Goal: Communication & Community: Answer question/provide support

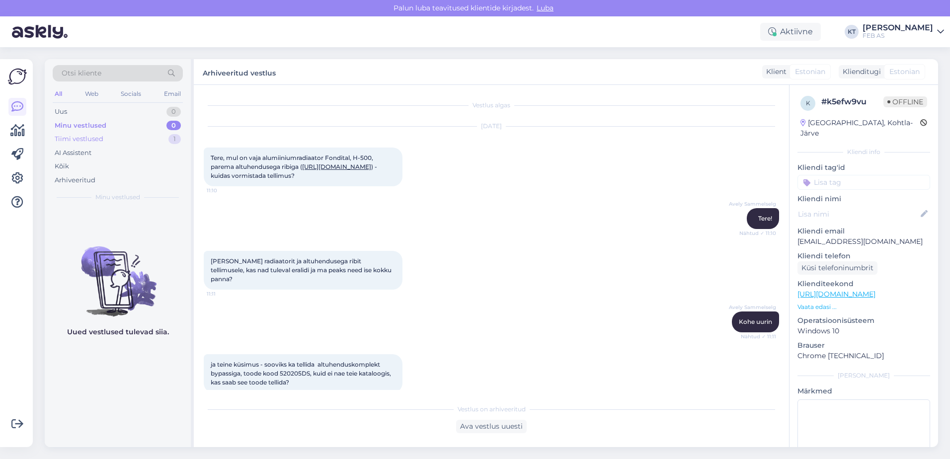
scroll to position [817, 0]
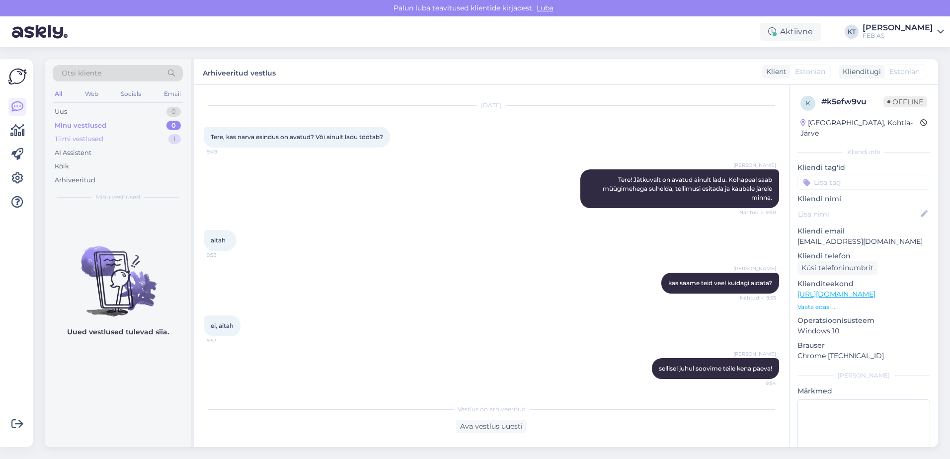
click at [112, 136] on div "Tiimi vestlused 1" at bounding box center [118, 139] width 130 height 14
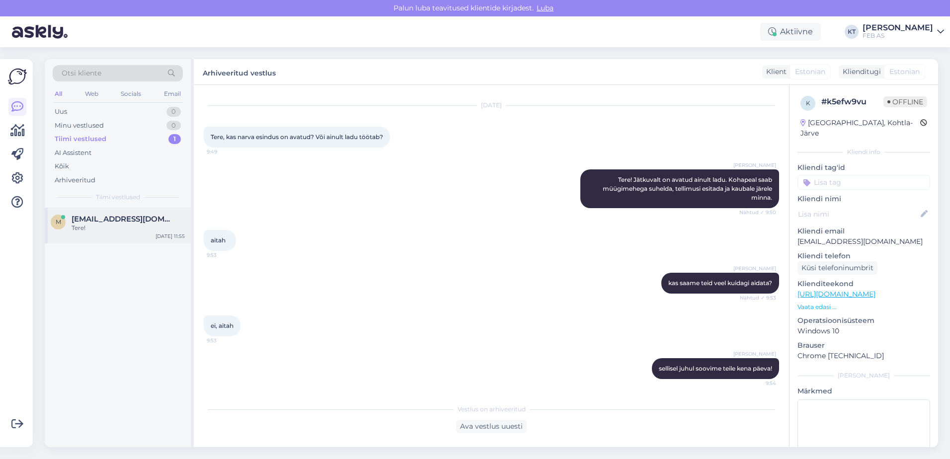
click at [111, 218] on span "[EMAIL_ADDRESS][DOMAIN_NAME]" at bounding box center [123, 219] width 103 height 9
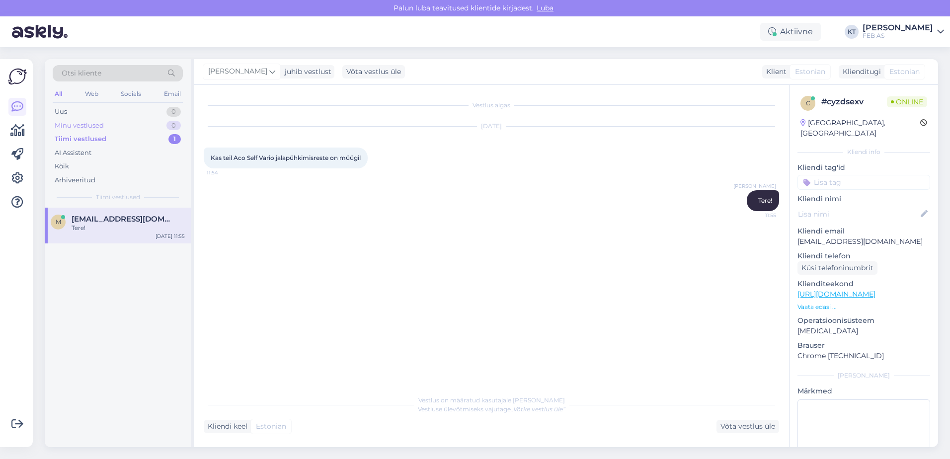
click at [107, 126] on div "Minu vestlused 0" at bounding box center [118, 126] width 130 height 14
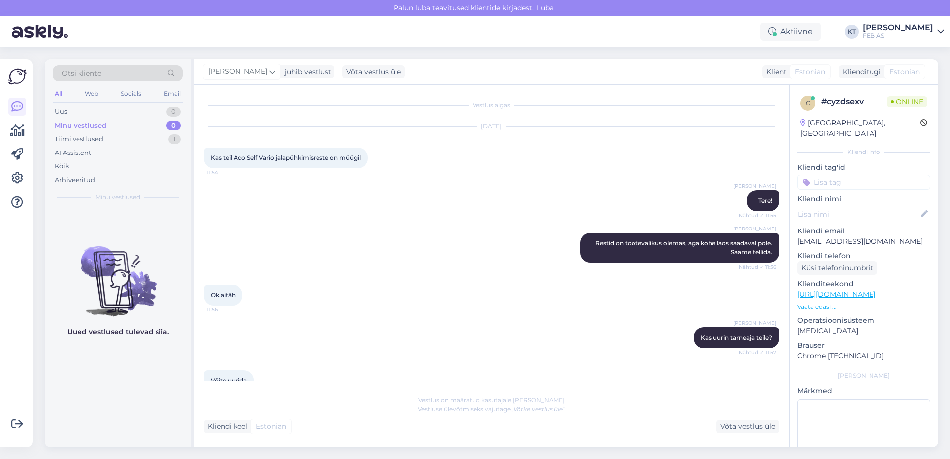
scroll to position [64, 0]
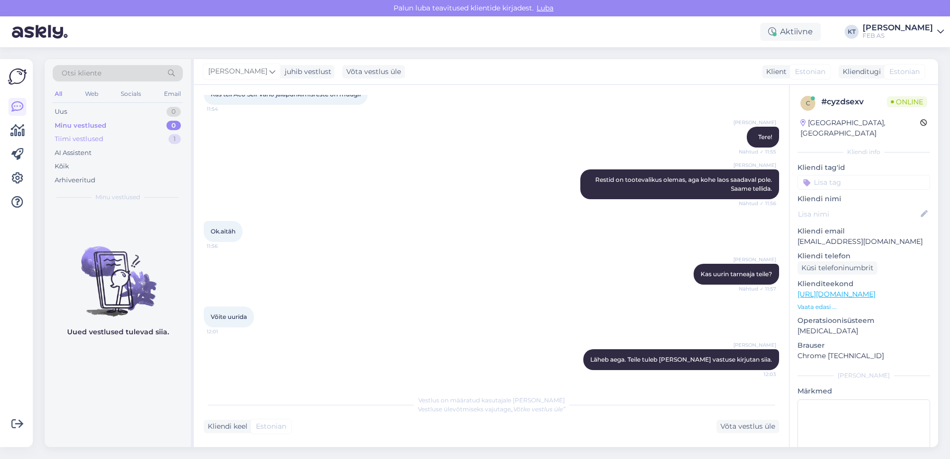
click at [120, 134] on div "Tiimi vestlused 1" at bounding box center [118, 139] width 130 height 14
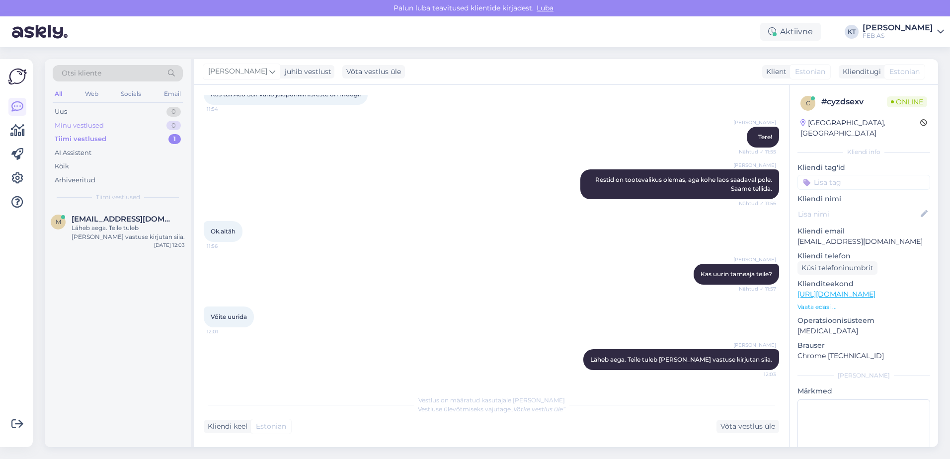
click at [120, 127] on div "Minu vestlused 0" at bounding box center [118, 126] width 130 height 14
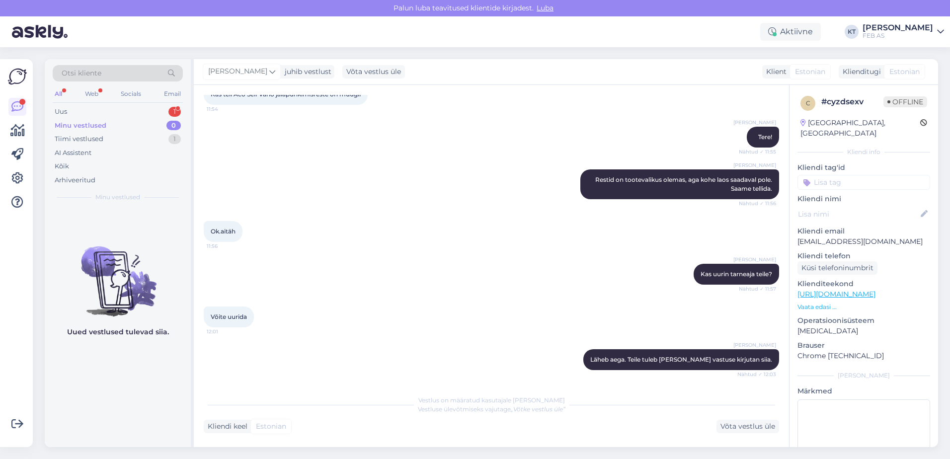
scroll to position [401, 0]
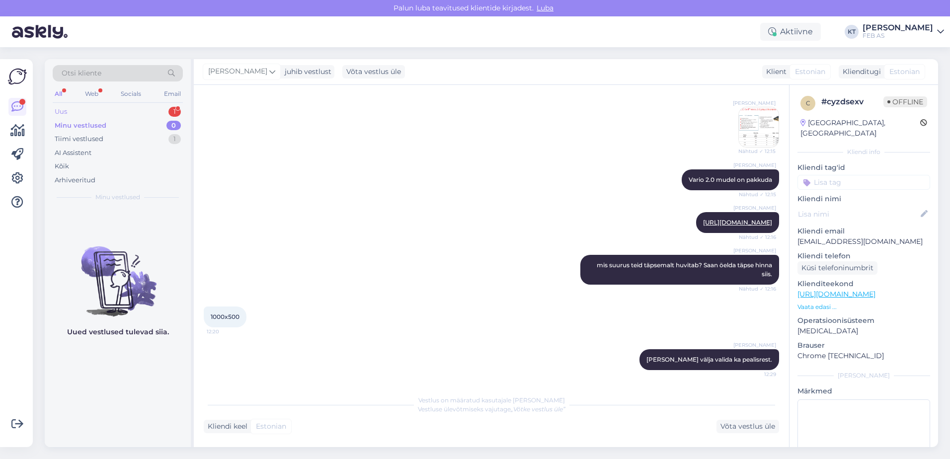
click at [64, 110] on div "Uus" at bounding box center [61, 112] width 12 height 10
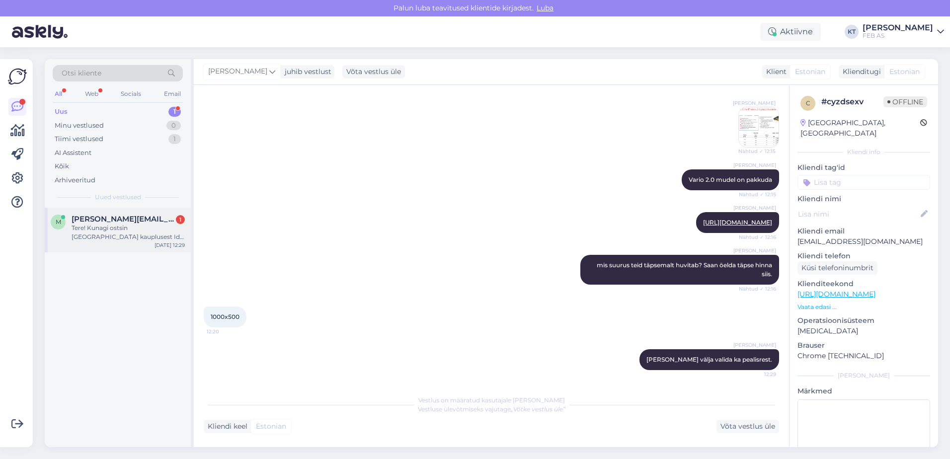
click at [108, 233] on div "Tere! Kunagi ostsin [GEOGRAPHIC_DATA] kauplusest Ido [PERSON_NAME]. Kahjuks [PE…" at bounding box center [128, 233] width 113 height 18
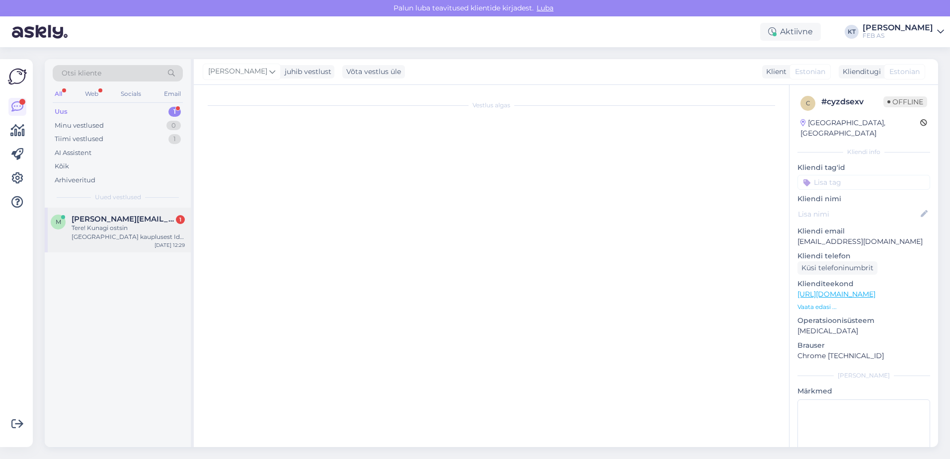
scroll to position [0, 0]
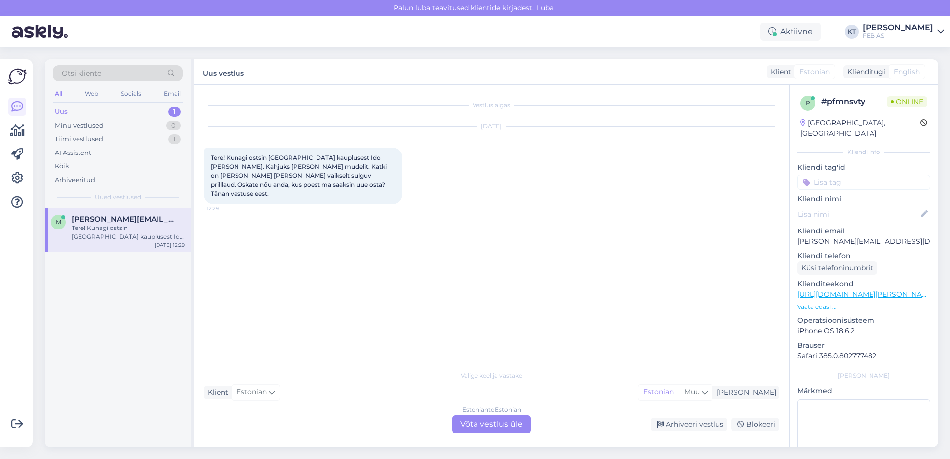
click at [479, 420] on div "Estonian to Estonian Võta vestlus üle" at bounding box center [491, 425] width 79 height 18
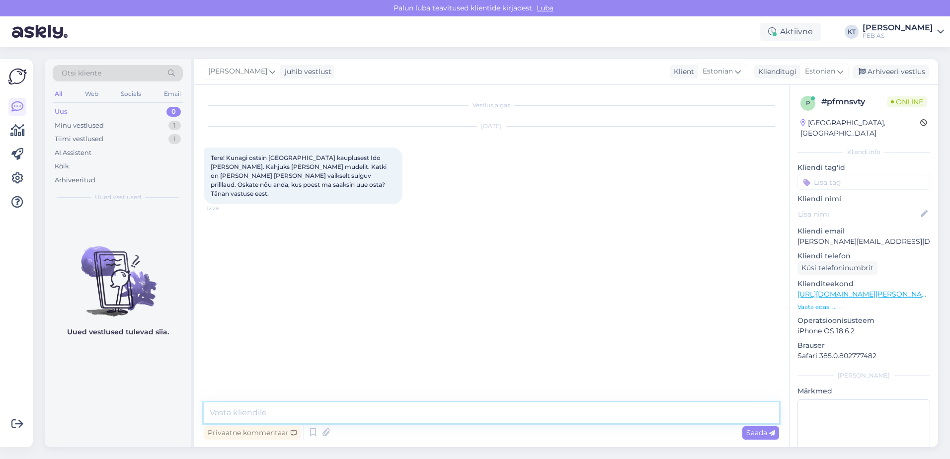
click at [293, 407] on textarea at bounding box center [492, 413] width 576 height 21
click at [333, 408] on textarea "Tere! Palun saatke" at bounding box center [492, 413] width 576 height 21
click at [474, 416] on textarea "Tere! Palun saatke enda WC-potist pildid (eest ja küljelt vaatest)." at bounding box center [492, 413] width 576 height 21
click at [669, 412] on textarea "Tere! Palun saatke enda WC-potist pildid (eest ja küljelt vaatest) kas siia ves…" at bounding box center [492, 413] width 576 height 21
click at [677, 412] on textarea "Tere! Palun saatke enda WC-potist pildid (eest ja küljelt vaatest) kas siia ves…" at bounding box center [492, 413] width 576 height 21
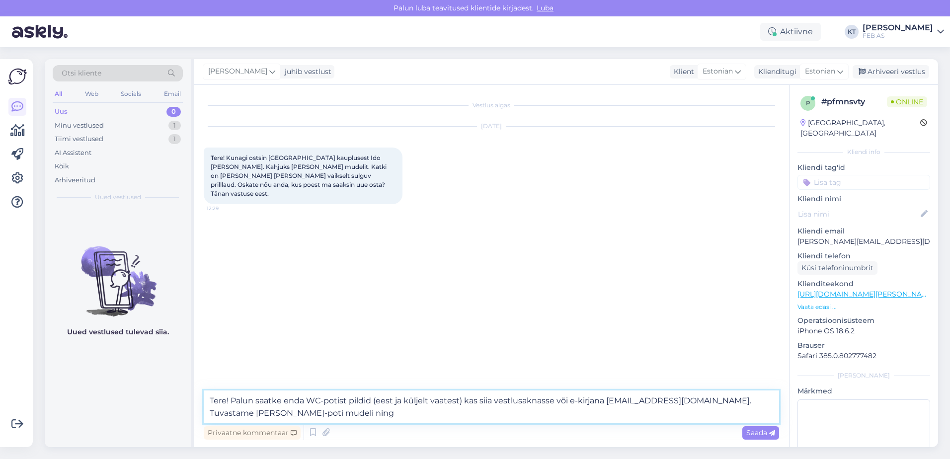
click at [277, 412] on textarea "Tere! Palun saatke enda WC-potist pildid (eest ja küljelt vaatest) kas siia ves…" at bounding box center [492, 407] width 576 height 33
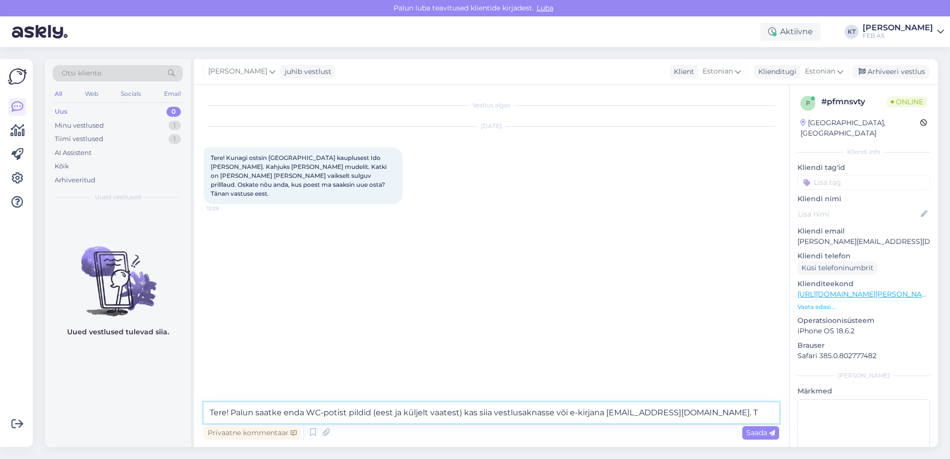
type textarea "Tere! Palun saatke enda WC-potist pildid (eest ja küljelt vaatest) kas siia ves…"
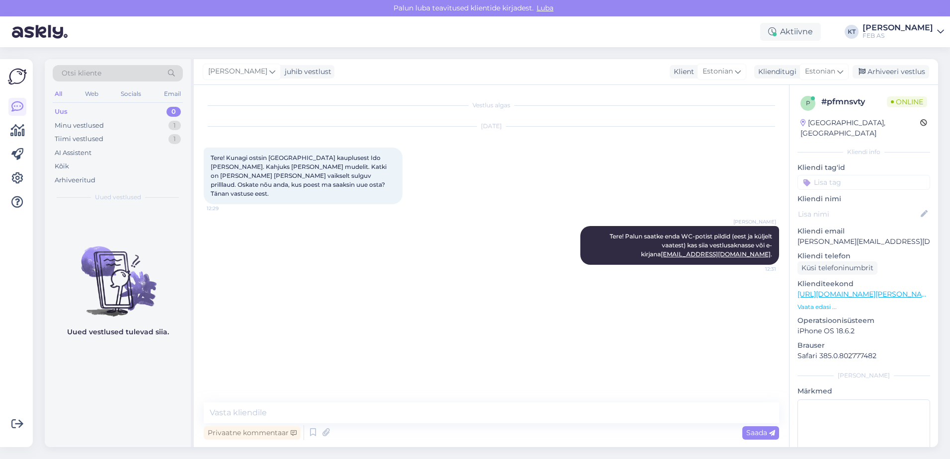
click at [557, 232] on div "[PERSON_NAME] Tere! Palun saatke enda WC-potist pildid (eest ja küljelt vaatest…" at bounding box center [492, 245] width 576 height 61
click at [566, 243] on icon at bounding box center [564, 246] width 6 height 6
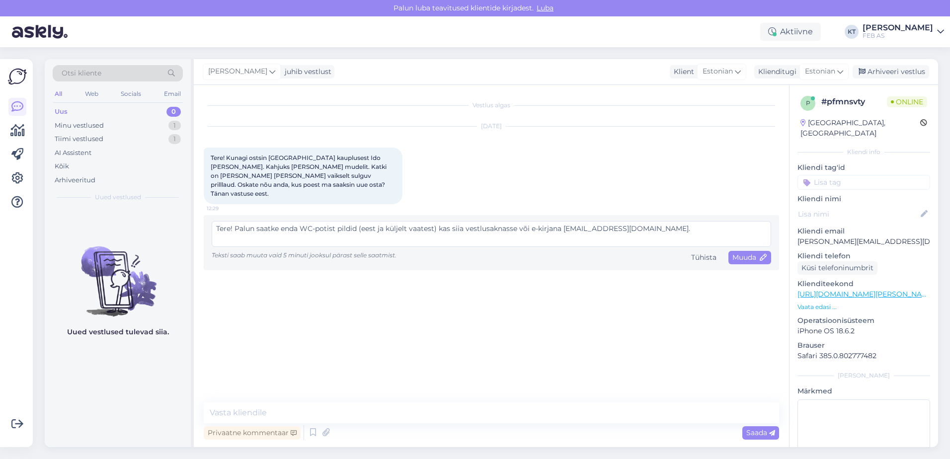
drag, startPoint x: 303, startPoint y: 219, endPoint x: 282, endPoint y: 220, distance: 20.9
click at [282, 221] on textarea "Tere! Palun saatke enda WC-potist pildid (eest ja küljelt vaatest) kas siia ves…" at bounding box center [492, 234] width 560 height 26
type textarea "Tere! Palun saatke WC-potist pildid (eest ja küljelt vaatest) kas siia vestlusa…"
click at [749, 253] on span "Muuda" at bounding box center [750, 257] width 35 height 9
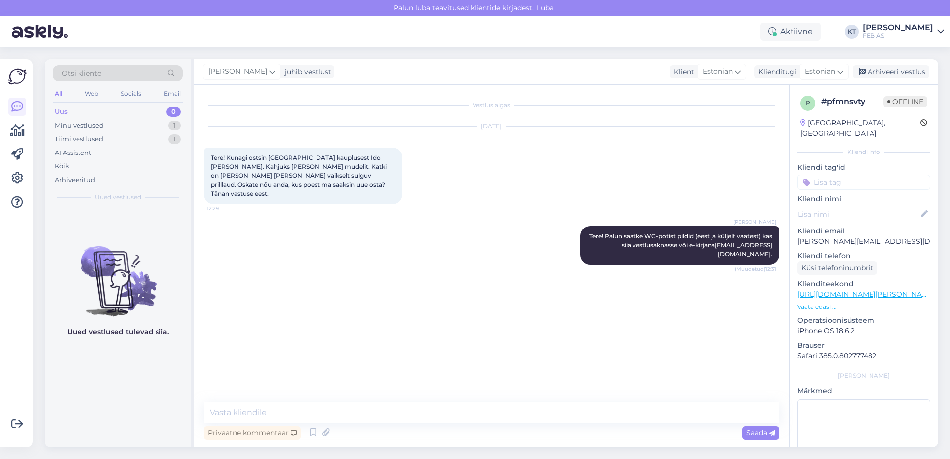
click at [631, 318] on div "Vestlus algas [DATE] Tere! Kunagi ostsin [GEOGRAPHIC_DATA] kauplusest Ido [PERS…" at bounding box center [496, 244] width 584 height 299
click at [138, 128] on div "Minu vestlused 1" at bounding box center [118, 126] width 130 height 14
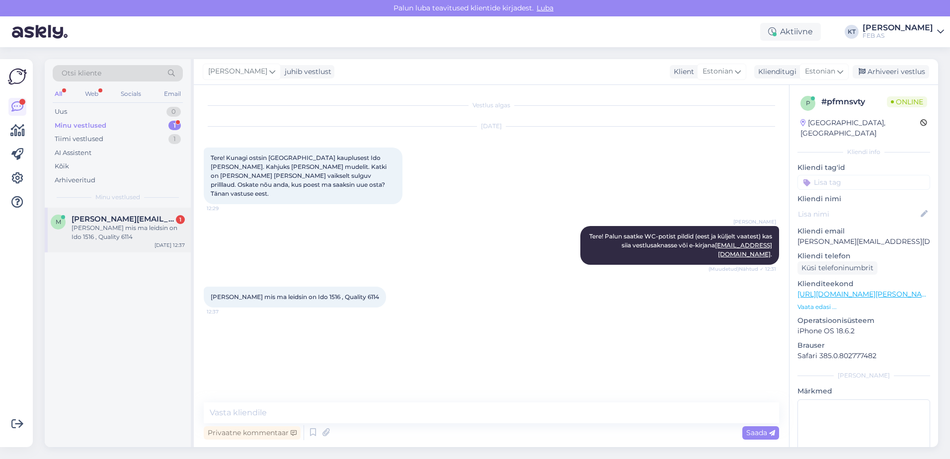
click at [119, 220] on span "[PERSON_NAME][EMAIL_ADDRESS][DOMAIN_NAME]" at bounding box center [123, 219] width 103 height 9
click at [312, 415] on textarea at bounding box center [492, 413] width 576 height 21
type textarea "A"
type textarea "Aitäh! Kohe uurin."
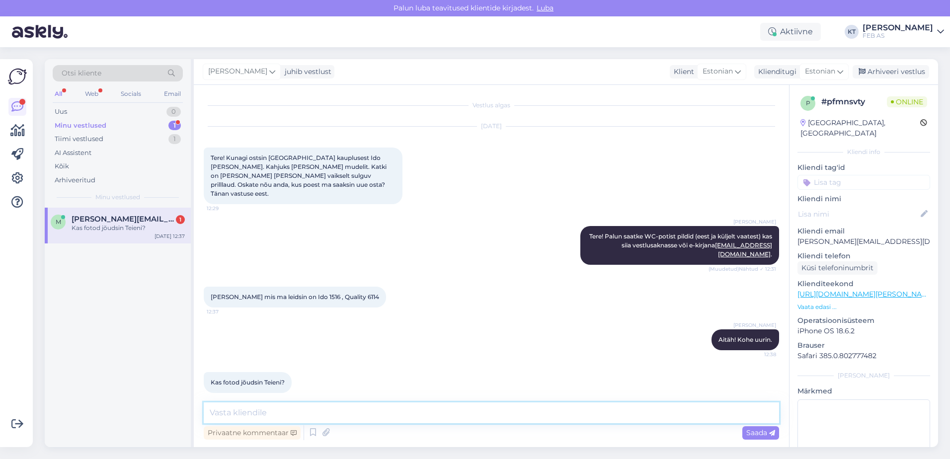
click at [311, 411] on textarea at bounding box center [492, 413] width 576 height 21
click at [313, 319] on div "[PERSON_NAME] Aitäh! Kohe uurin. 12:38" at bounding box center [492, 340] width 576 height 43
click at [349, 411] on textarea at bounding box center [492, 413] width 576 height 21
click at [459, 411] on textarea at bounding box center [492, 413] width 576 height 21
type textarea "Kas saatsite need e-kirjana?"
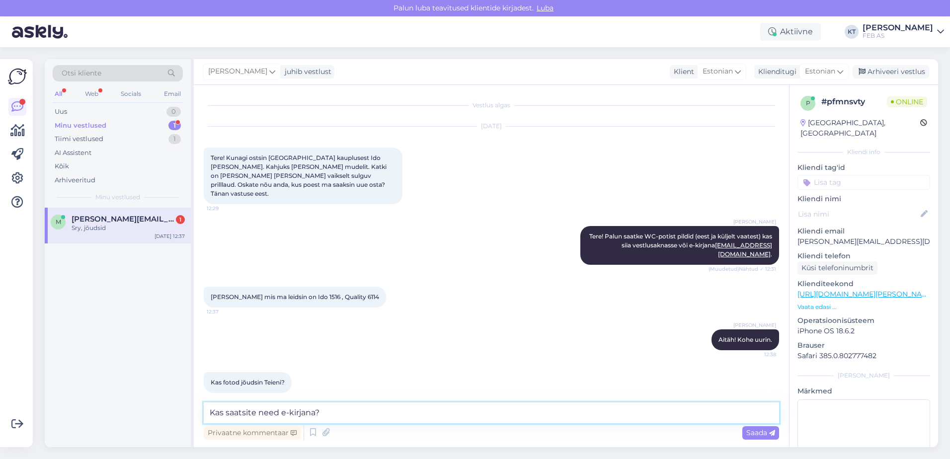
scroll to position [35, 0]
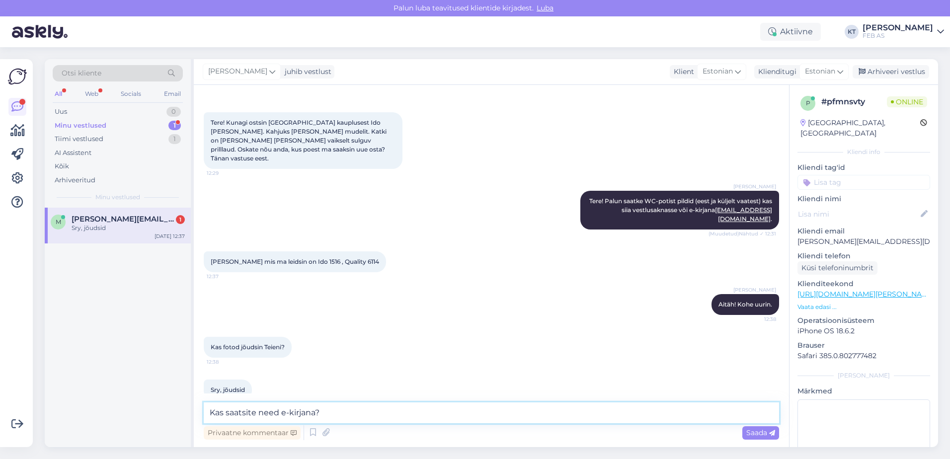
drag, startPoint x: 555, startPoint y: 415, endPoint x: 186, endPoint y: 416, distance: 369.3
click at [186, 416] on div "Otsi kliente All Web Socials Email Uus 0 Minu vestlused 1 Tiimi vestlused 1 AI …" at bounding box center [492, 253] width 894 height 388
click at [330, 413] on textarea "Kas saatsite need e-kirjana?" at bounding box center [492, 413] width 576 height 21
drag, startPoint x: 337, startPoint y: 414, endPoint x: 81, endPoint y: 415, distance: 256.5
click at [81, 415] on div "Otsi kliente All Web Socials Email Uus 0 Minu vestlused 1 Tiimi vestlused 1 AI …" at bounding box center [492, 253] width 894 height 388
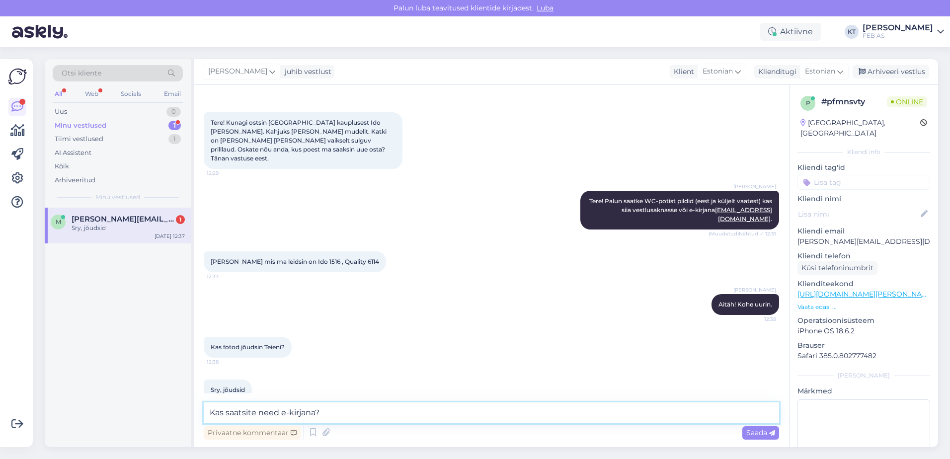
click at [412, 415] on textarea "Kas saatsite need e-kirjana?" at bounding box center [492, 413] width 576 height 21
drag, startPoint x: 380, startPoint y: 409, endPoint x: 200, endPoint y: 410, distance: 180.4
click at [200, 410] on div "Vestlus algas [DATE] Tere! Kunagi ostsin [GEOGRAPHIC_DATA] kauplusest Ido [PERS…" at bounding box center [491, 266] width 595 height 362
click at [334, 408] on textarea "Kas saatsite need e-kirjana?" at bounding box center [492, 413] width 576 height 21
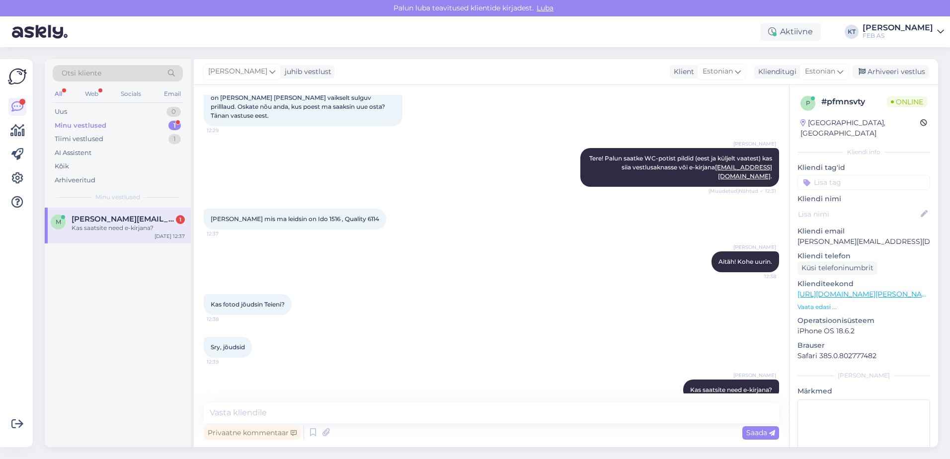
click at [440, 293] on div "Kas fotod jõudsin Teieni? 12:38" at bounding box center [492, 304] width 576 height 43
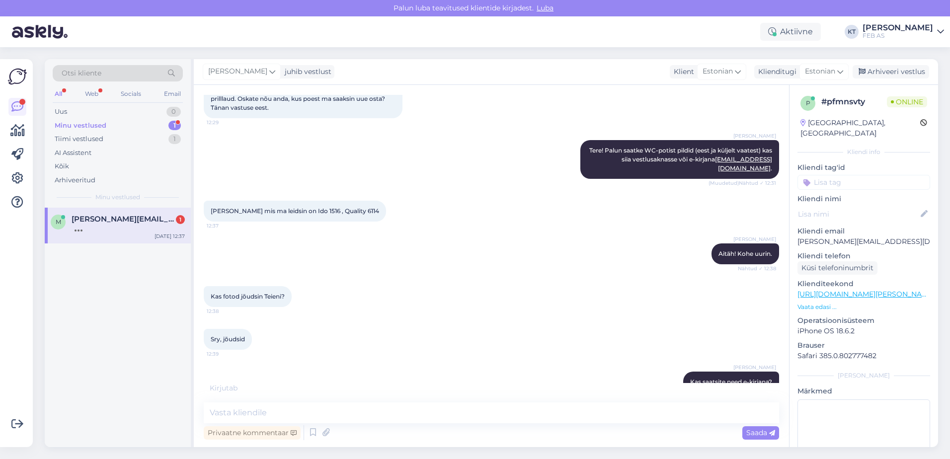
scroll to position [88, 0]
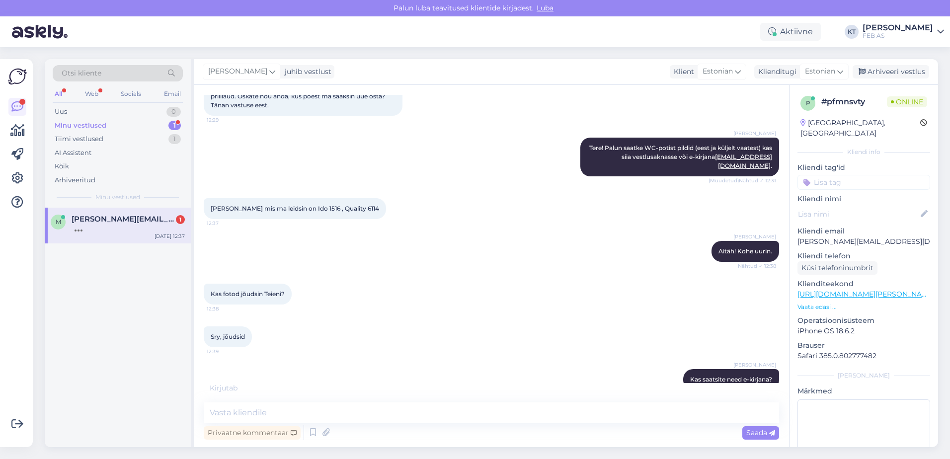
click at [475, 286] on div "Kas fotod jõudsin Teieni? 12:38" at bounding box center [492, 294] width 576 height 43
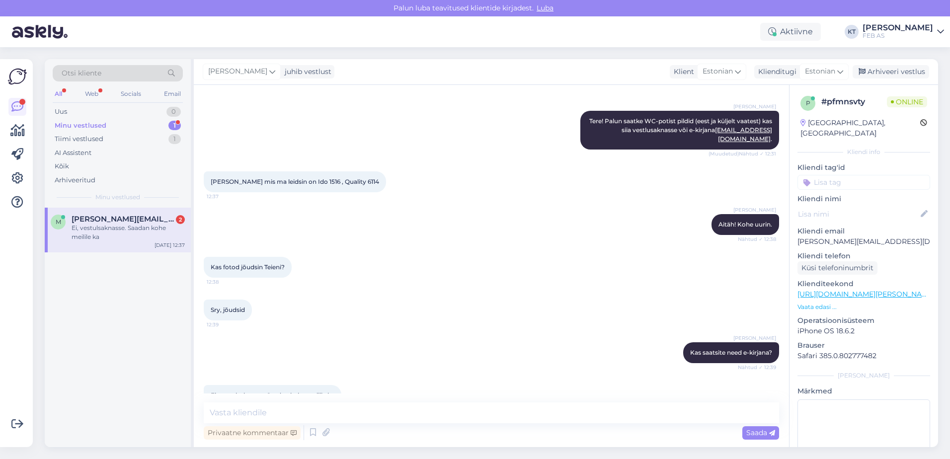
scroll to position [121, 0]
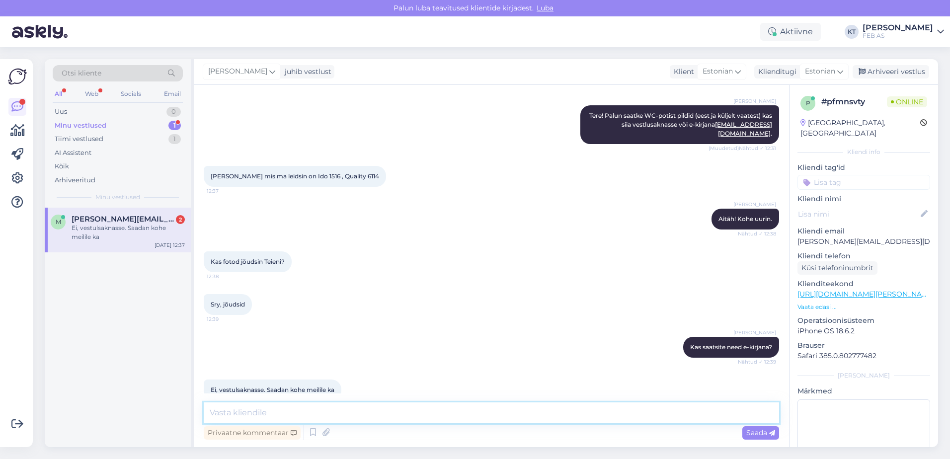
click at [384, 403] on textarea at bounding box center [492, 413] width 576 height 21
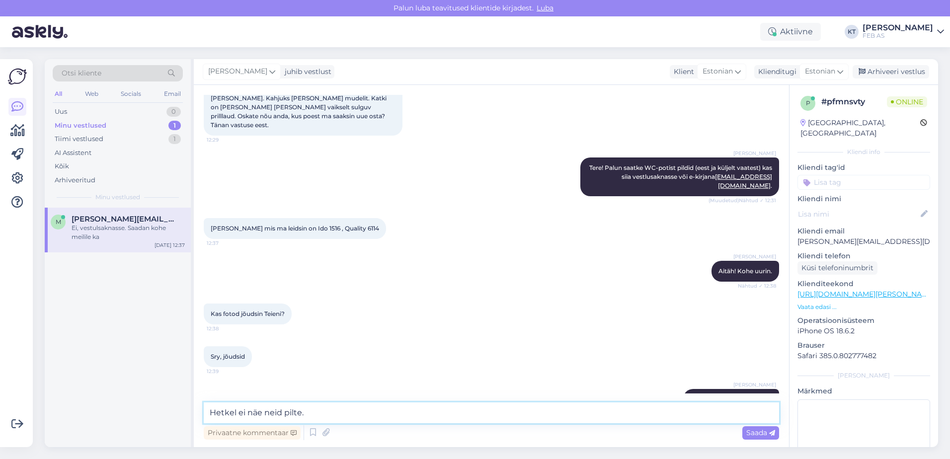
scroll to position [0, 0]
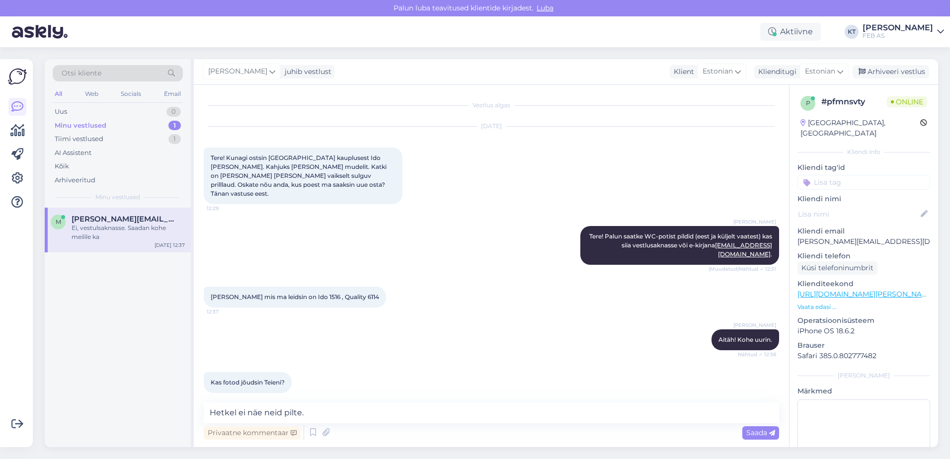
click at [284, 231] on div "[PERSON_NAME] Tere! Palun saatke WC-potist pildid (eest ja küljelt vaatest) kas…" at bounding box center [492, 245] width 576 height 61
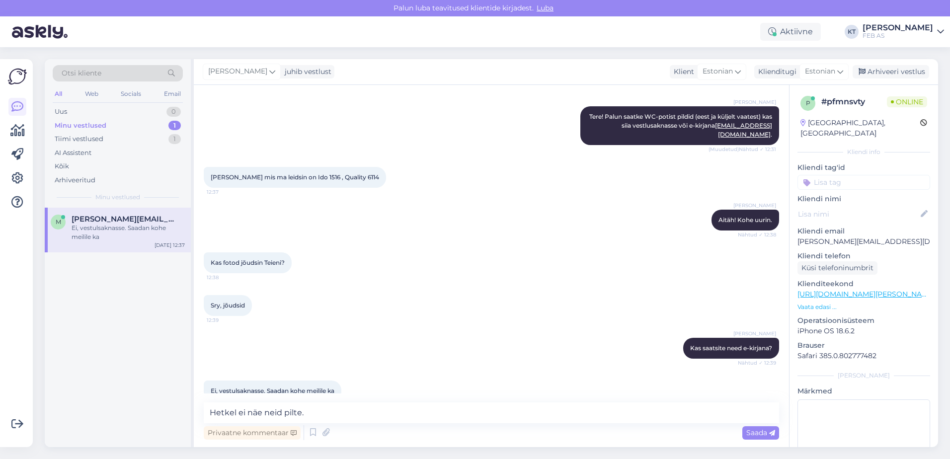
scroll to position [121, 0]
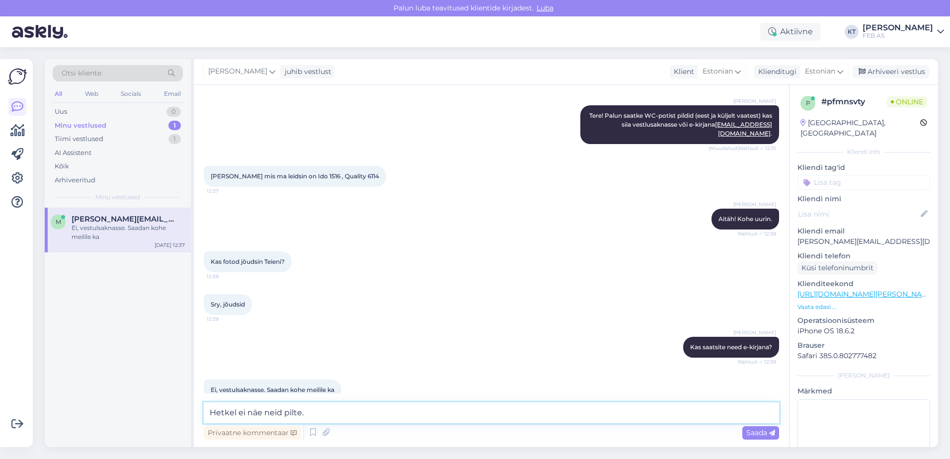
click at [319, 413] on textarea "Hetkel ei näe neid pilte." at bounding box center [492, 413] width 576 height 21
type textarea "Hetkel ei näe neid pilte vestusaknas."
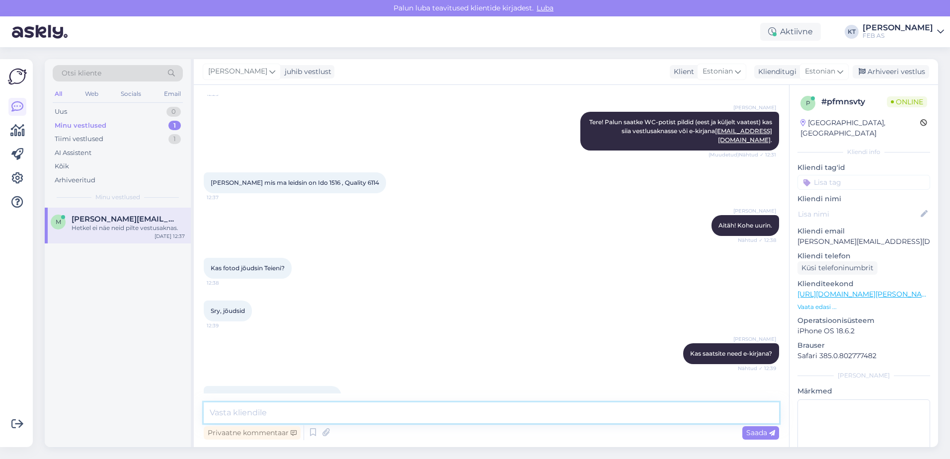
scroll to position [164, 0]
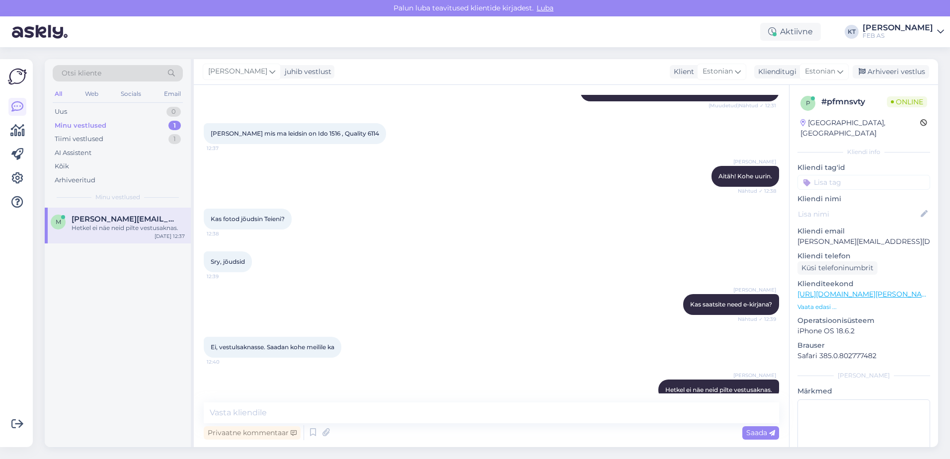
click at [332, 130] on span "[PERSON_NAME] mis ma leidsin on Ido 1516 , Quality 6114" at bounding box center [295, 133] width 168 height 7
drag, startPoint x: 335, startPoint y: 114, endPoint x: 324, endPoint y: 118, distance: 11.9
click at [324, 130] on span "[PERSON_NAME] mis ma leidsin on Ido 1516 , Quality 6114" at bounding box center [295, 133] width 168 height 7
copy span "1516"
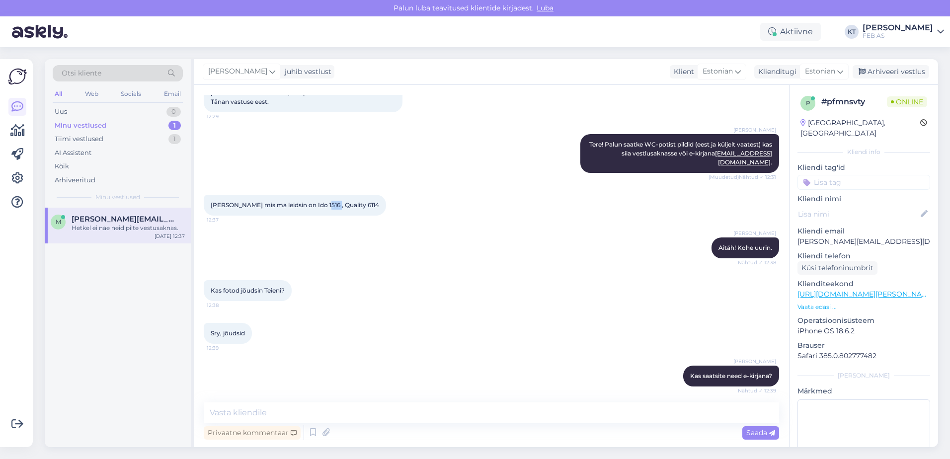
scroll to position [0, 0]
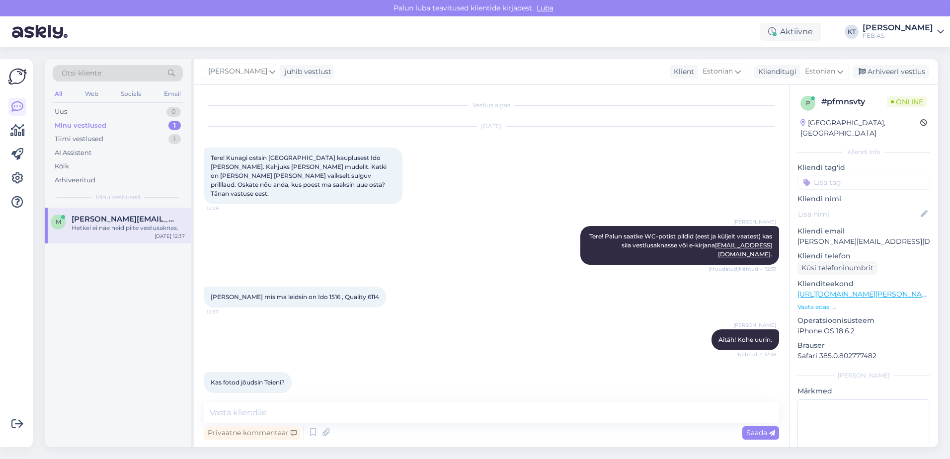
click at [471, 286] on div "[PERSON_NAME] mis ma leidsin on Ido 1516 , Quality 6114 12:37" at bounding box center [492, 297] width 576 height 43
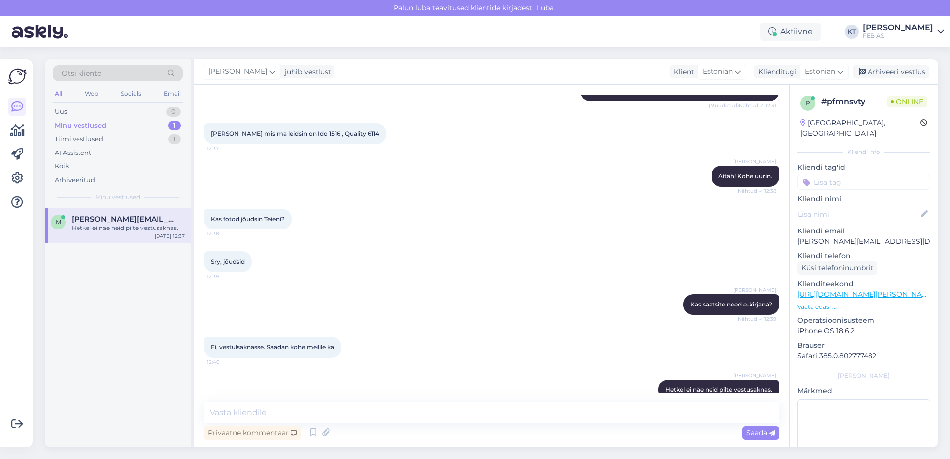
drag, startPoint x: 374, startPoint y: 115, endPoint x: 362, endPoint y: 119, distance: 12.9
click at [362, 123] on div "[PERSON_NAME] mis ma leidsin on Ido 1516 , Quality 6114 12:37" at bounding box center [295, 133] width 182 height 21
copy span "6114"
drag, startPoint x: 334, startPoint y: 114, endPoint x: 323, endPoint y: 116, distance: 11.5
click at [323, 130] on span "[PERSON_NAME] mis ma leidsin on Ido 1516 , Quality 6114" at bounding box center [295, 133] width 168 height 7
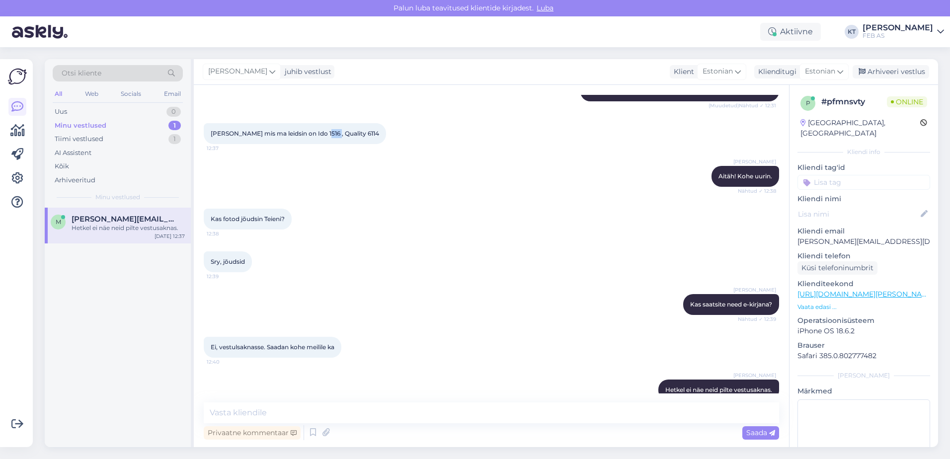
copy span "1516"
drag, startPoint x: 377, startPoint y: 115, endPoint x: 360, endPoint y: 119, distance: 17.3
click at [360, 123] on div "[PERSON_NAME] mis ma leidsin on Ido 1516 , Quality 6114 12:37" at bounding box center [295, 133] width 182 height 21
click at [364, 130] on span "[PERSON_NAME] mis ma leidsin on Ido 1516 , Quality 6114" at bounding box center [295, 133] width 168 height 7
drag, startPoint x: 375, startPoint y: 115, endPoint x: 362, endPoint y: 117, distance: 12.5
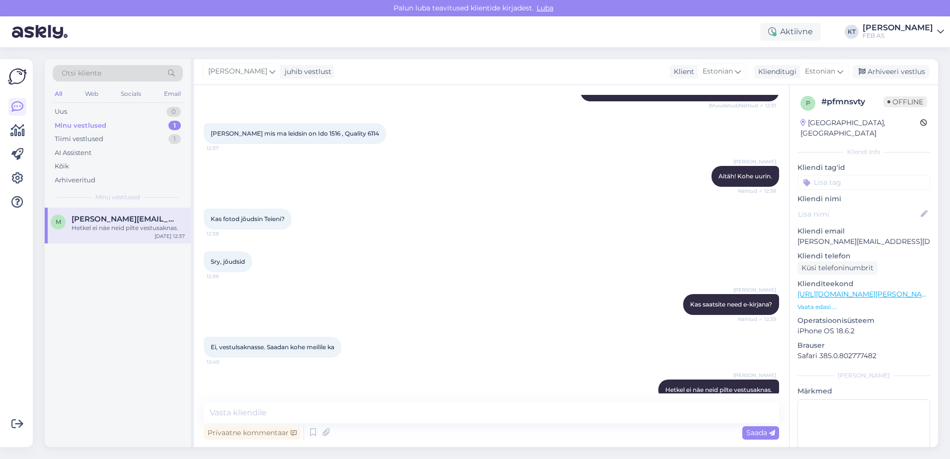
click at [362, 123] on div "[PERSON_NAME] mis ma leidsin on Ido 1516 , Quality 6114 12:37" at bounding box center [295, 133] width 182 height 21
copy span "6114"
drag, startPoint x: 334, startPoint y: 112, endPoint x: 311, endPoint y: 116, distance: 23.7
click at [311, 130] on span "[PERSON_NAME] mis ma leidsin on Ido 1516 , Quality 6114" at bounding box center [295, 133] width 168 height 7
copy span "Ido 1516"
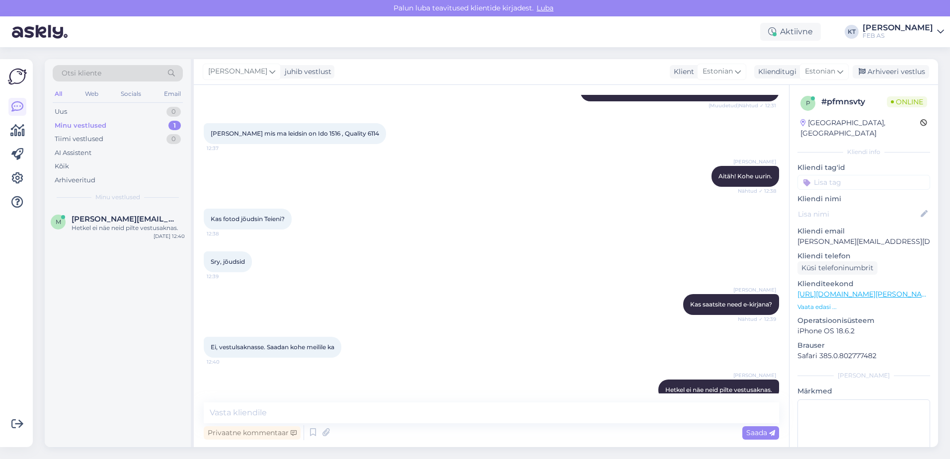
click at [544, 243] on div "Sry, jõudsid 12:39" at bounding box center [492, 262] width 576 height 43
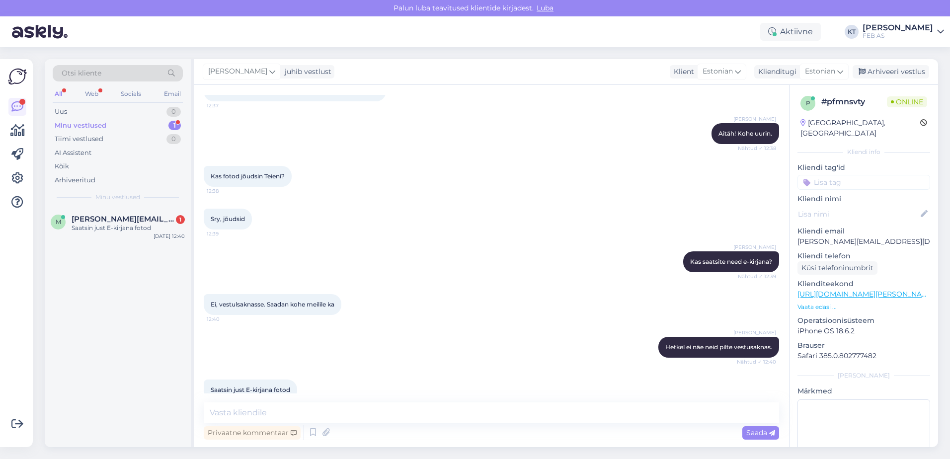
click at [108, 202] on div "Otsi kliente All Web Socials Email Uus 0 Minu vestlused 1 Tiimi vestlused 0 AI …" at bounding box center [118, 133] width 146 height 149
click at [113, 221] on span "[PERSON_NAME][EMAIL_ADDRESS][DOMAIN_NAME]" at bounding box center [123, 219] width 103 height 9
click at [490, 326] on div "[PERSON_NAME] ei näe neid pilte vestusaknas. Nähtud ✓ 12:40" at bounding box center [492, 347] width 576 height 43
click at [330, 407] on textarea at bounding box center [492, 413] width 576 height 21
type textarea "a"
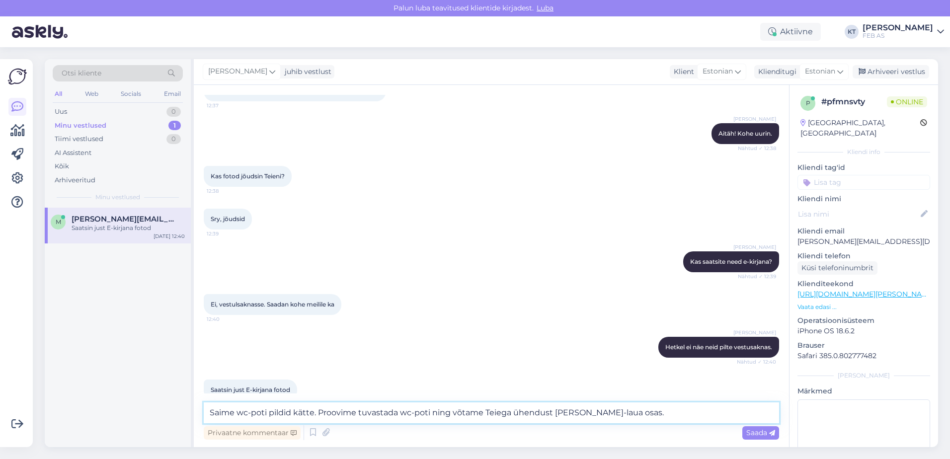
type textarea "Saime wc-poti pildid kätte. Proovime tuvastada wc-poti ning võtame Teiega ühend…"
click at [632, 413] on textarea "Saime wc-poti pildid kätte. Proovime tuvastada wc-poti ning võtame Teiega ühend…" at bounding box center [492, 413] width 576 height 21
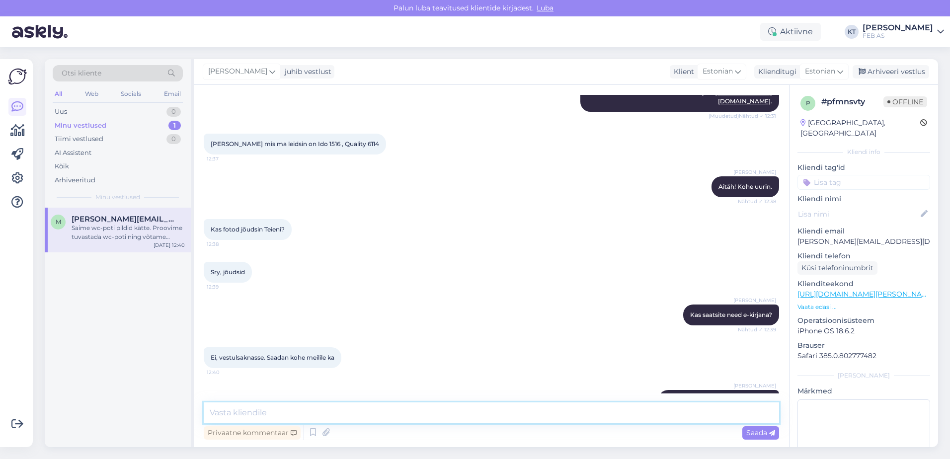
scroll to position [9, 0]
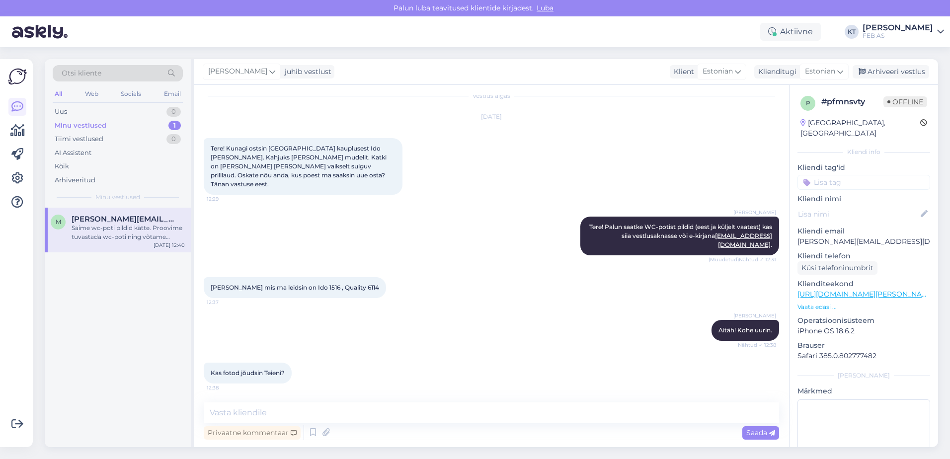
drag, startPoint x: 377, startPoint y: 268, endPoint x: 206, endPoint y: 268, distance: 171.5
click at [206, 277] on div "[PERSON_NAME] mis ma leidsin on Ido 1516 , Quality 6114 12:37" at bounding box center [295, 287] width 182 height 21
copy span "[PERSON_NAME] mis ma leidsin on Ido 1516 , Quality 6114"
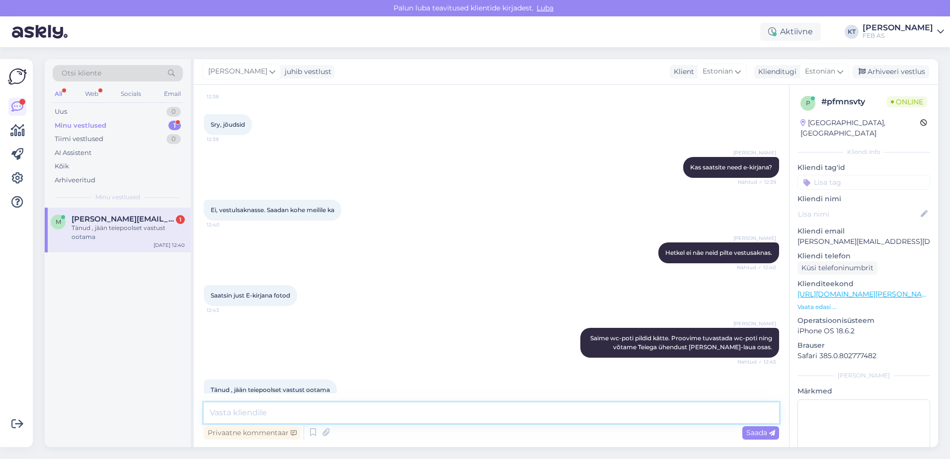
click at [317, 404] on textarea at bounding box center [492, 413] width 576 height 21
click at [316, 416] on textarea at bounding box center [492, 413] width 576 height 21
type textarea "Kui hetkel Teile rohkem abiks ei saa olla, siis soovin Teile toredat päeva jätk…"
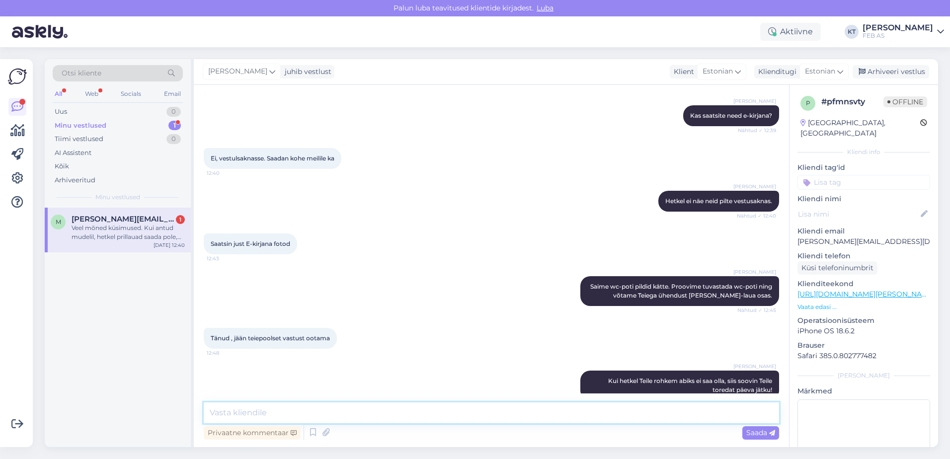
scroll to position [431, 0]
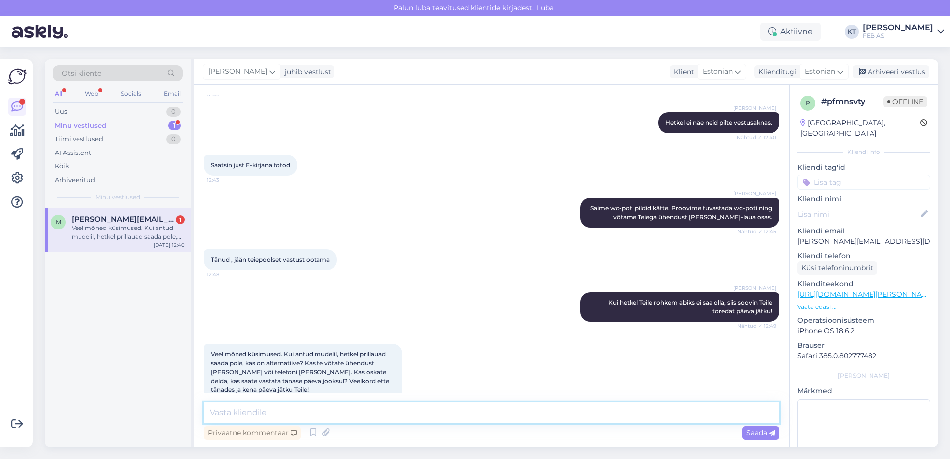
click at [313, 407] on textarea at bounding box center [492, 413] width 576 height 21
click at [325, 412] on textarea at bounding box center [492, 413] width 576 height 21
click at [313, 408] on textarea at bounding box center [492, 413] width 576 height 21
click at [308, 408] on textarea at bounding box center [492, 413] width 576 height 21
click at [296, 412] on textarea at bounding box center [492, 413] width 576 height 21
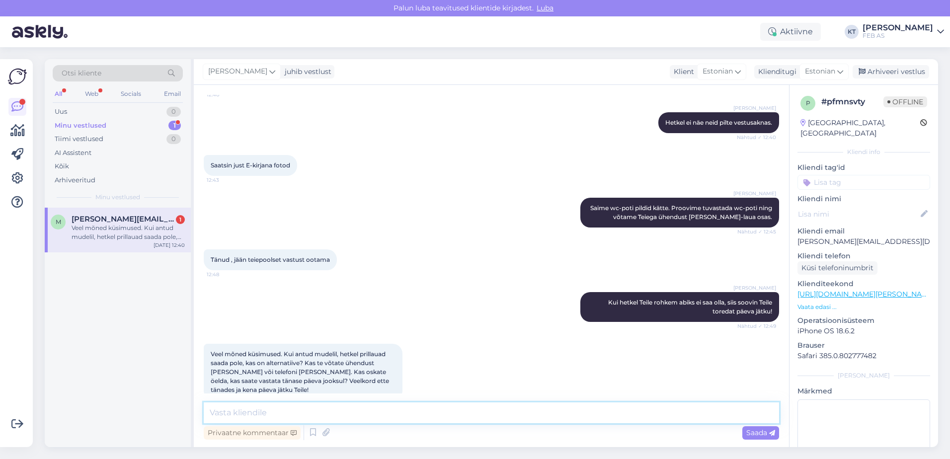
click at [299, 408] on textarea at bounding box center [492, 413] width 576 height 21
click at [298, 411] on textarea at bounding box center [492, 413] width 576 height 21
click at [289, 413] on textarea at bounding box center [492, 413] width 576 height 21
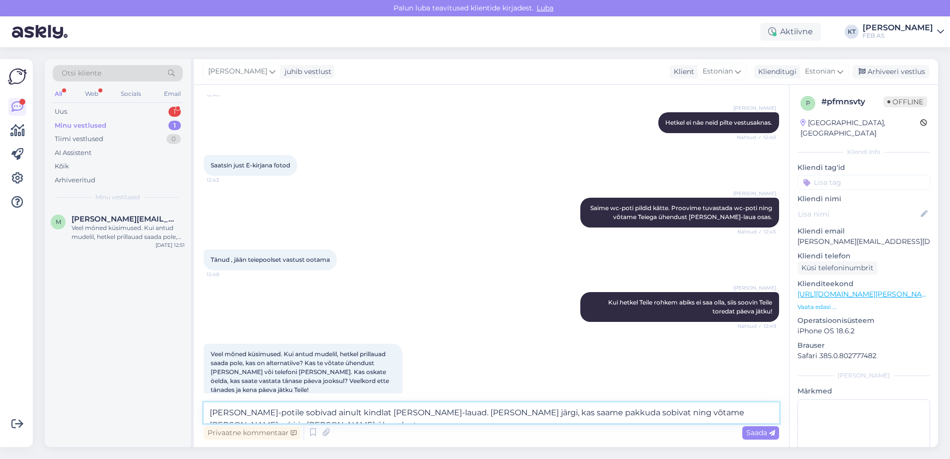
click at [737, 410] on textarea "[PERSON_NAME]-potile sobivad ainult kindlat [PERSON_NAME]-lauad. [PERSON_NAME] …" at bounding box center [492, 413] width 576 height 21
click at [646, 411] on textarea "[PERSON_NAME]-potile sobivad ainult kindlat [PERSON_NAME]-lauad. [PERSON_NAME] …" at bounding box center [492, 413] width 576 height 21
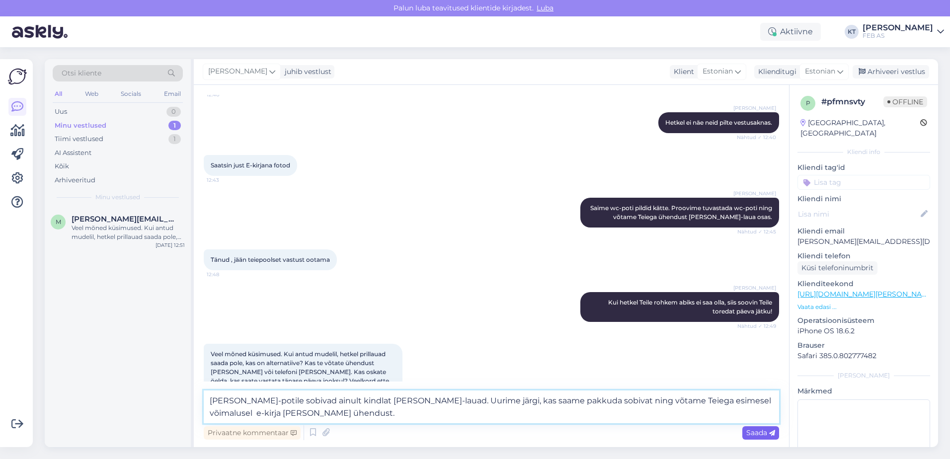
type textarea "[PERSON_NAME]-potile sobivad ainult kindlat [PERSON_NAME]-lauad. Uurime järgi, …"
click at [747, 433] on span "Saada" at bounding box center [761, 432] width 29 height 9
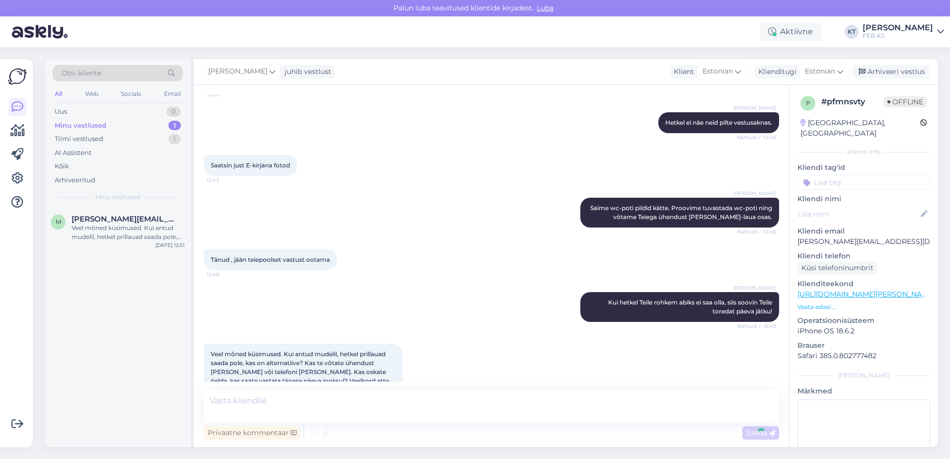
scroll to position [492, 0]
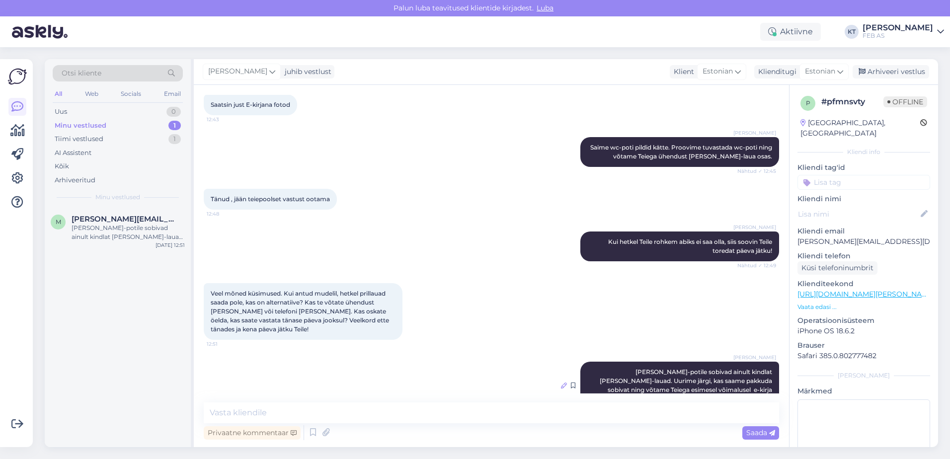
click at [561, 383] on icon at bounding box center [564, 386] width 6 height 6
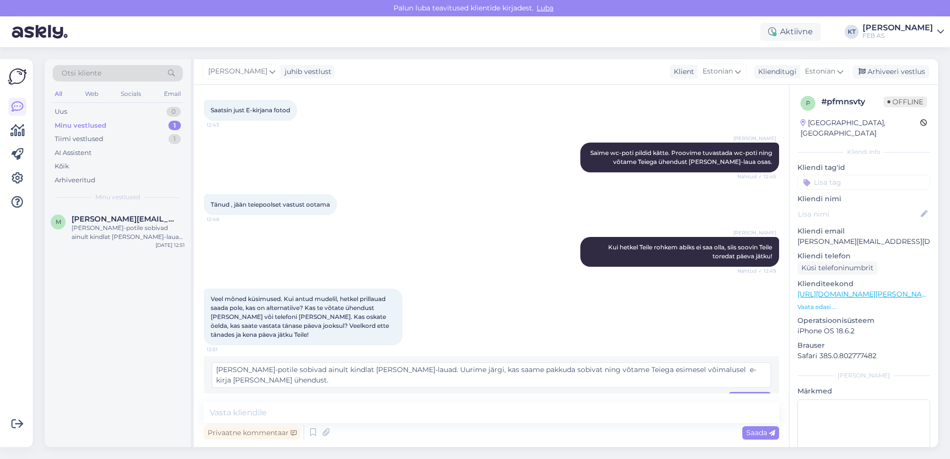
click at [343, 362] on textarea "[PERSON_NAME]-potile sobivad ainult kindlat [PERSON_NAME]-lauad. Uurime järgi, …" at bounding box center [492, 375] width 560 height 26
type textarea "[PERSON_NAME]-potile sobivad ainult kindlad [PERSON_NAME]-lauad. Uurime järgi, …"
click at [744, 394] on span "Muuda" at bounding box center [750, 398] width 35 height 9
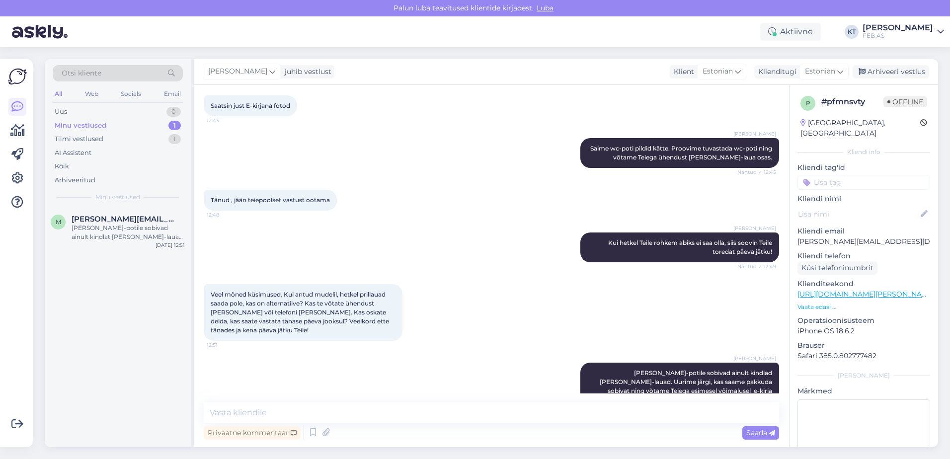
scroll to position [492, 0]
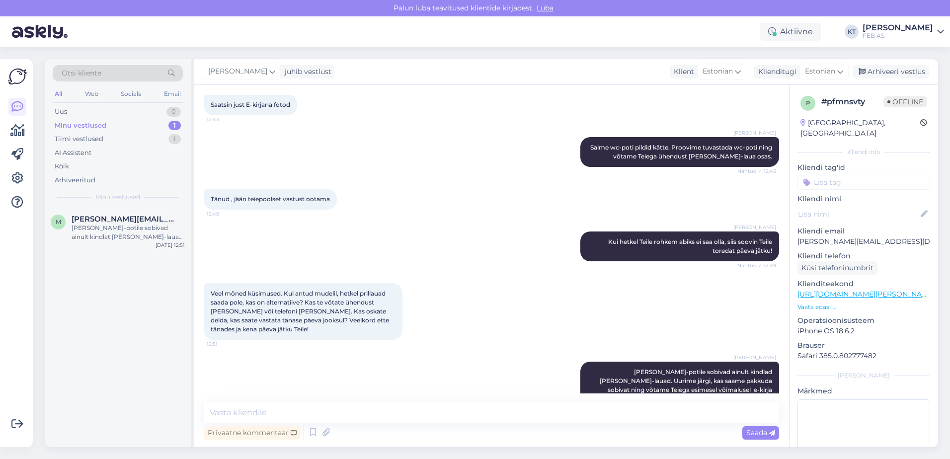
click at [475, 302] on div "Veel mõned küsimused. Kui antud mudelil, hetkel prillauad saada pole, kas on al…" at bounding box center [492, 311] width 576 height 79
click at [455, 285] on div "Veel mõned küsimused. Kui antud mudelil, hetkel prillauad saada pole, kas on al…" at bounding box center [492, 311] width 576 height 79
click at [262, 368] on div "[PERSON_NAME] [PERSON_NAME]-potile sobivad ainult kindlad [PERSON_NAME]-lauad. …" at bounding box center [492, 386] width 576 height 70
